Goal: Task Accomplishment & Management: Manage account settings

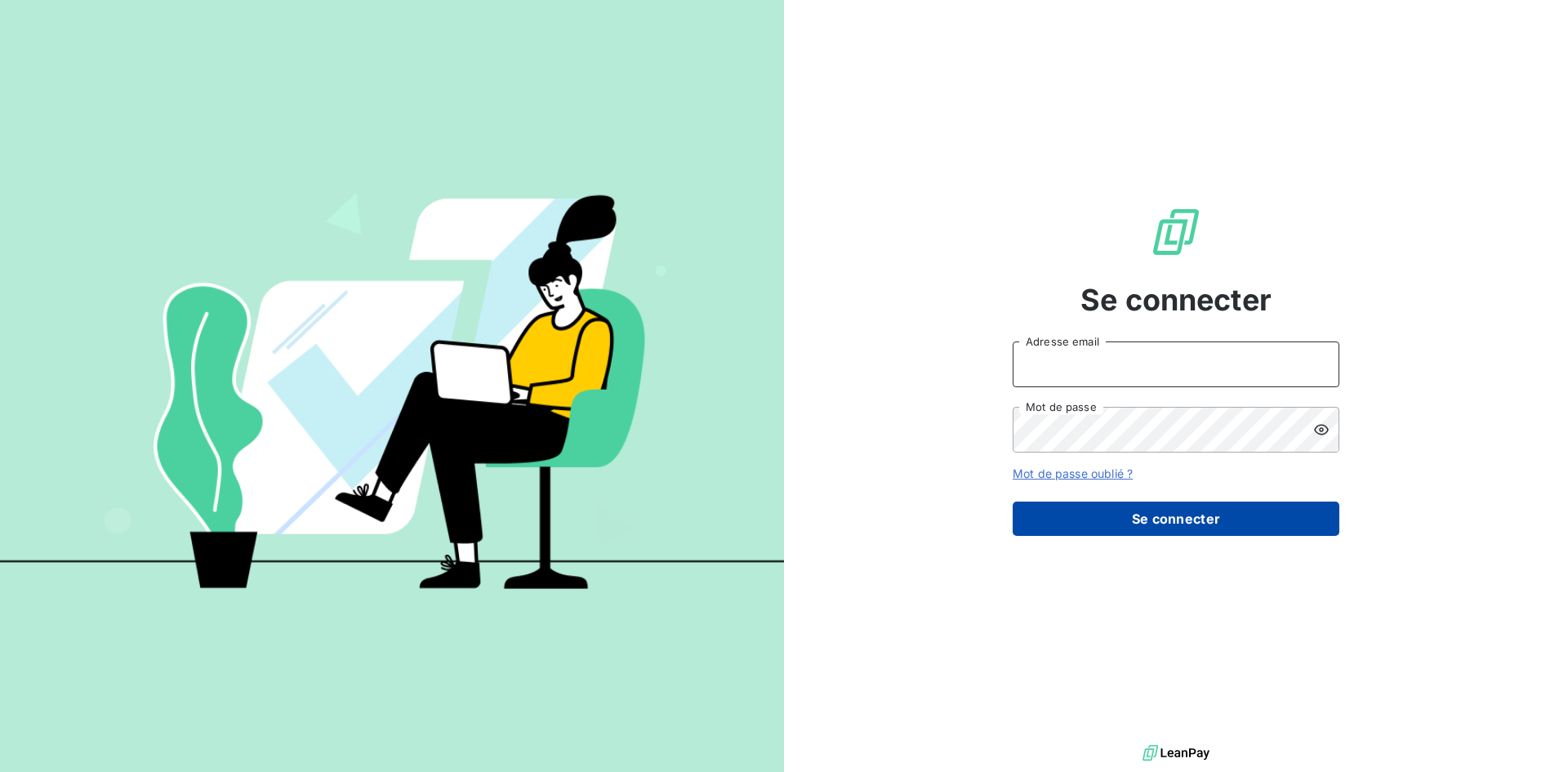
type input "[PERSON_NAME][EMAIL_ADDRESS][DOMAIN_NAME]"
click at [1126, 522] on button "Se connecter" at bounding box center [1176, 518] width 327 height 34
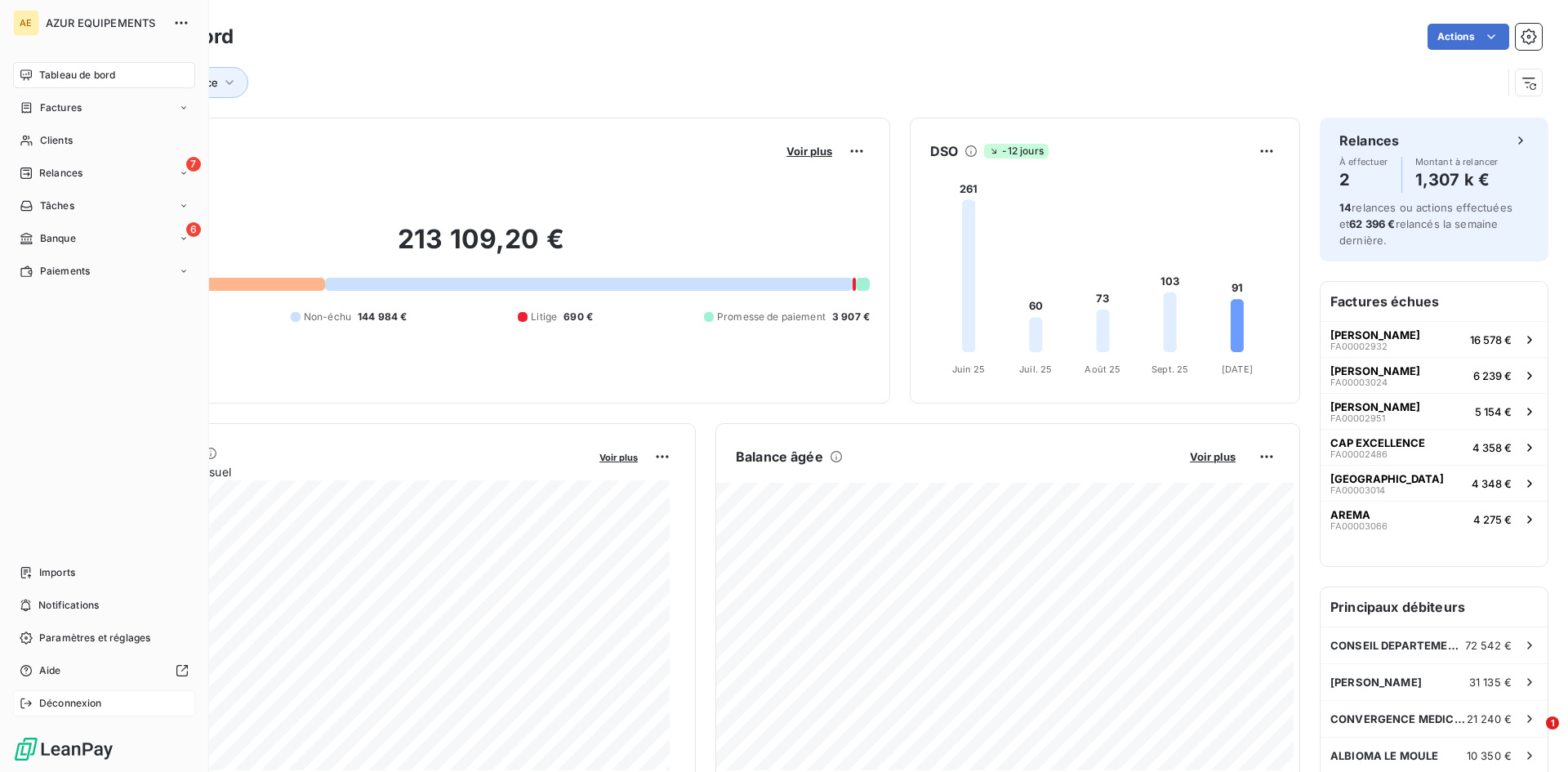
click at [19, 701] on icon at bounding box center [26, 703] width 14 height 14
